Goal: Find specific page/section: Find specific page/section

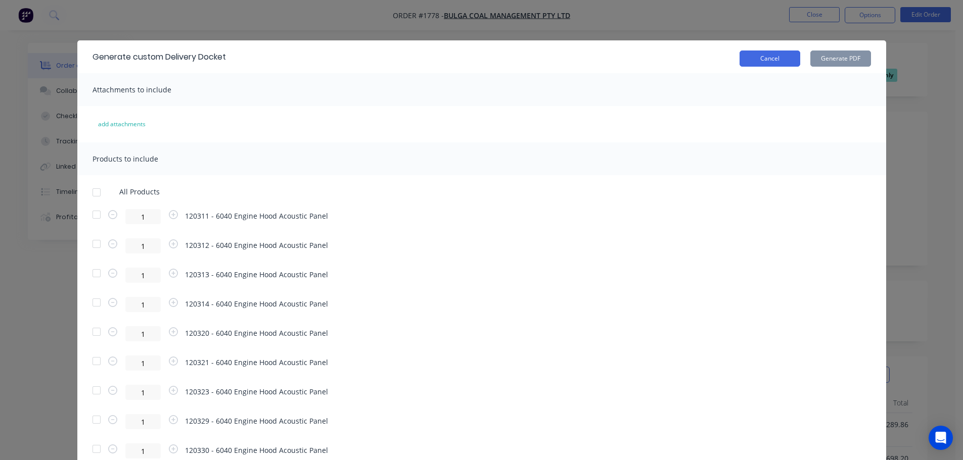
click at [762, 57] on button "Cancel" at bounding box center [769, 59] width 61 height 16
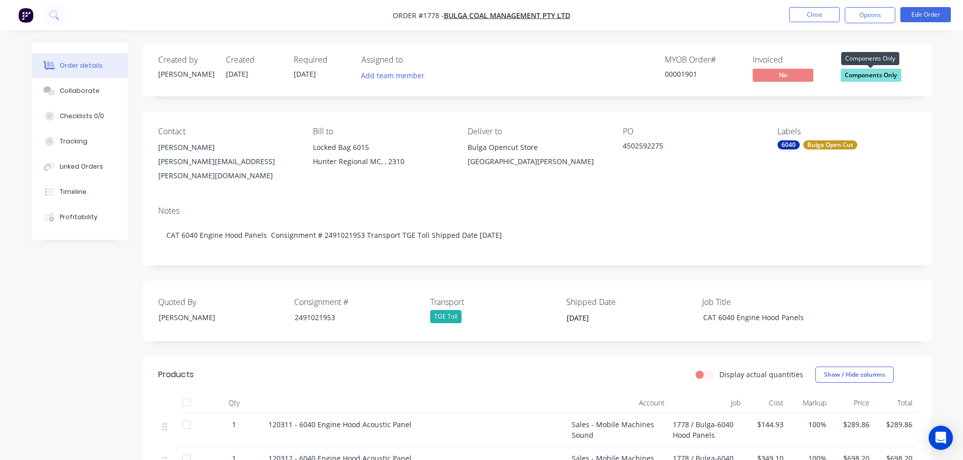
click at [881, 78] on span "Components Only" at bounding box center [870, 75] width 61 height 13
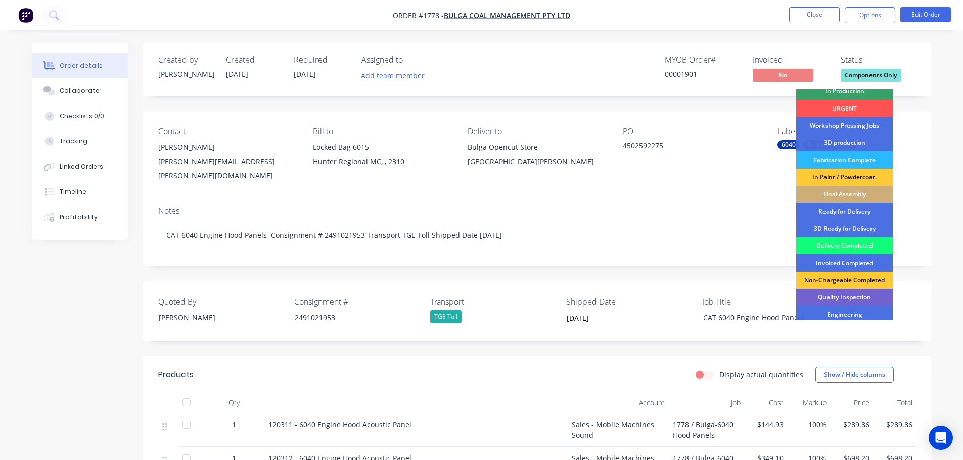
scroll to position [101, 0]
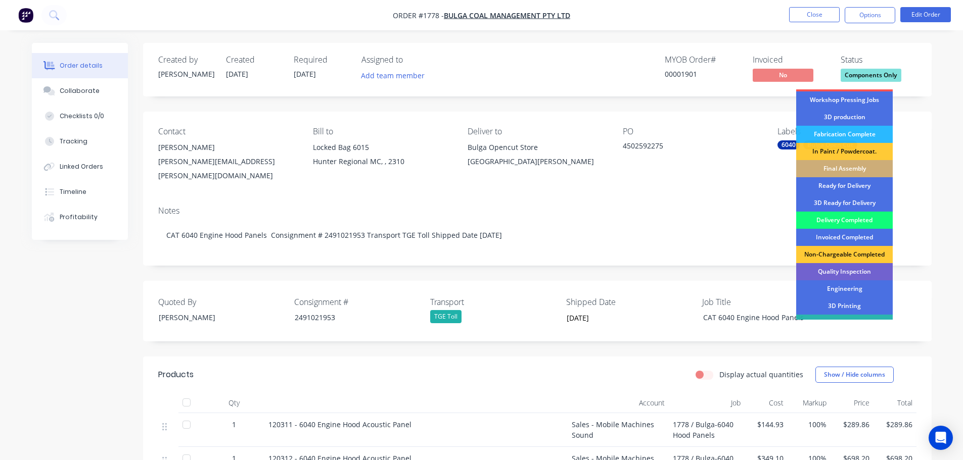
click at [847, 219] on div "Delivery Completed" at bounding box center [844, 220] width 97 height 17
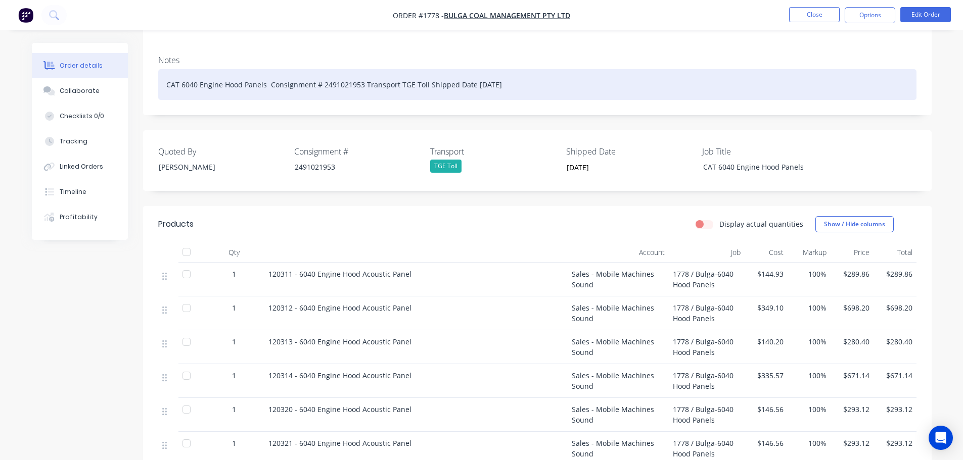
scroll to position [152, 0]
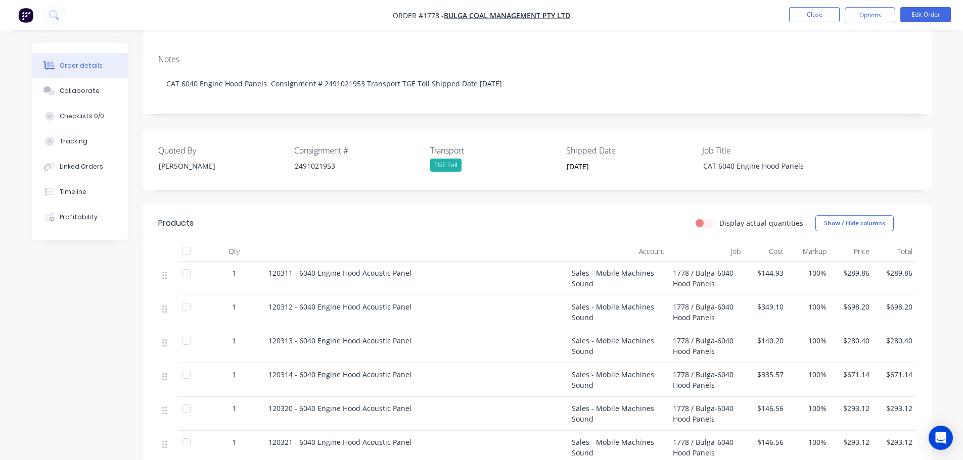
click at [185, 247] on div at bounding box center [186, 251] width 20 height 20
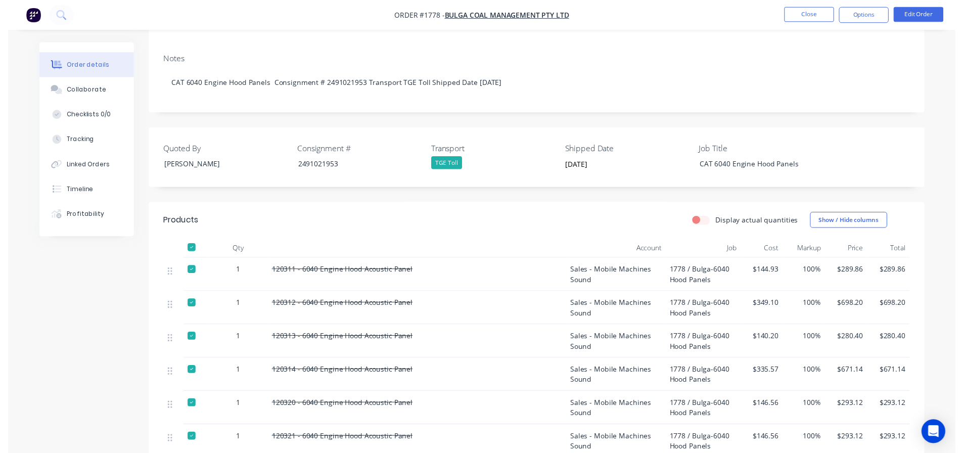
scroll to position [0, 0]
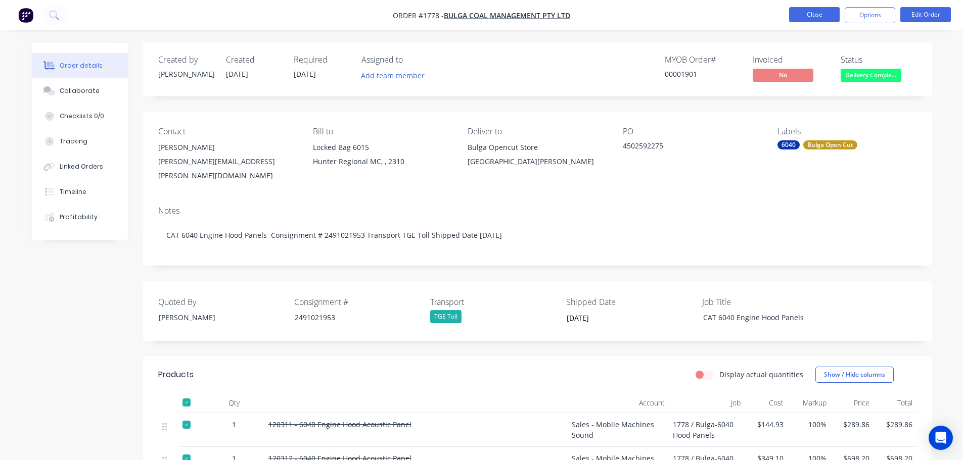
click at [807, 17] on button "Close" at bounding box center [814, 14] width 51 height 15
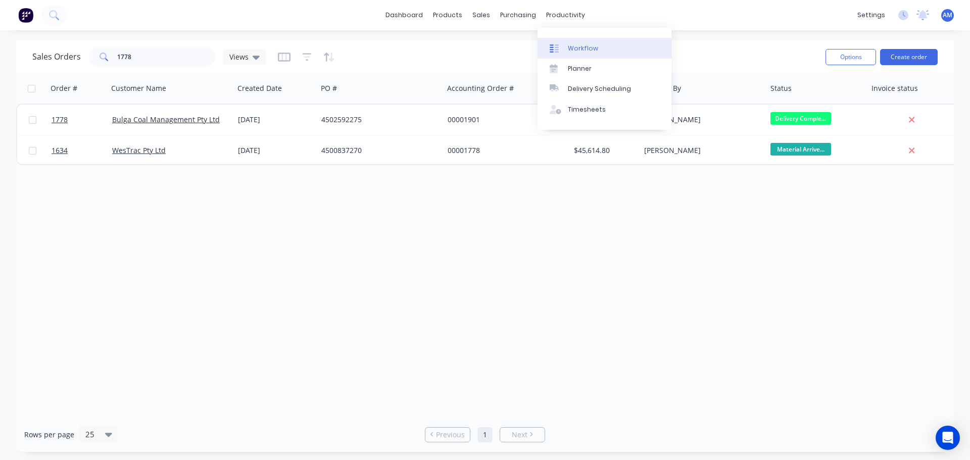
click at [583, 43] on link "Workflow" at bounding box center [605, 48] width 134 height 20
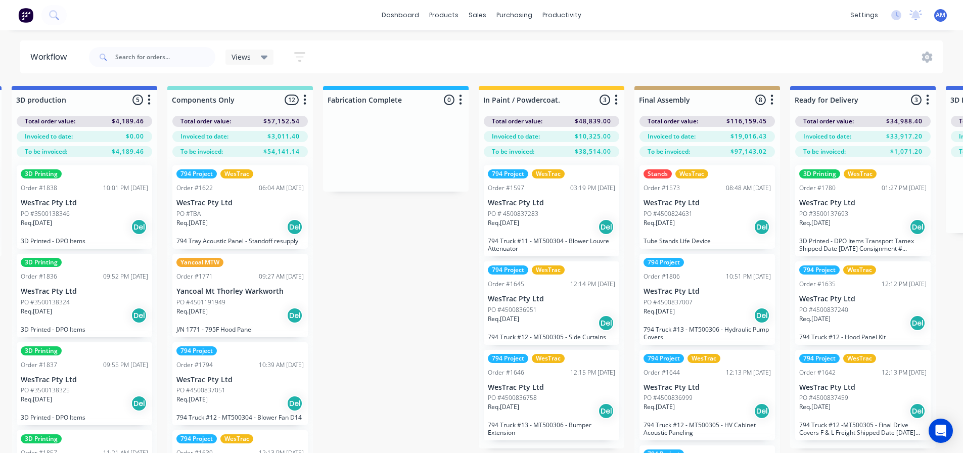
click at [720, 241] on p "Tube Stands Life Device" at bounding box center [706, 241] width 127 height 8
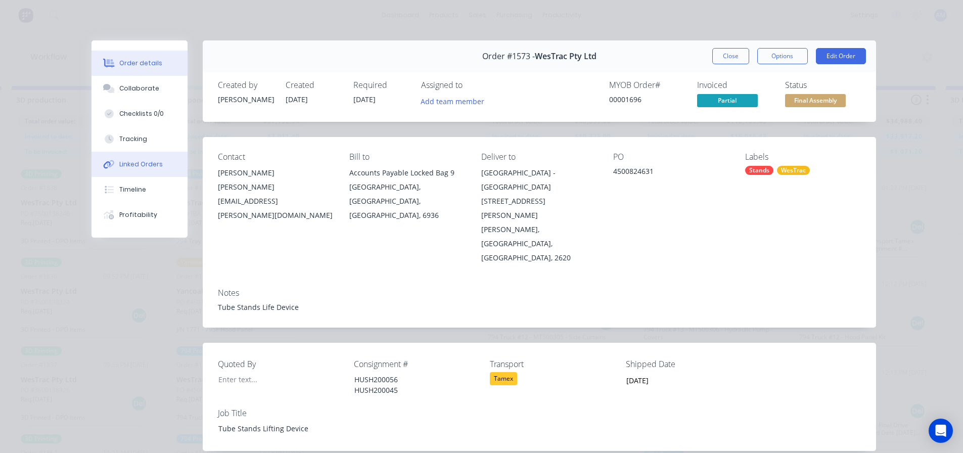
click at [135, 162] on div "Linked Orders" at bounding box center [140, 164] width 43 height 9
